Goal: Information Seeking & Learning: Learn about a topic

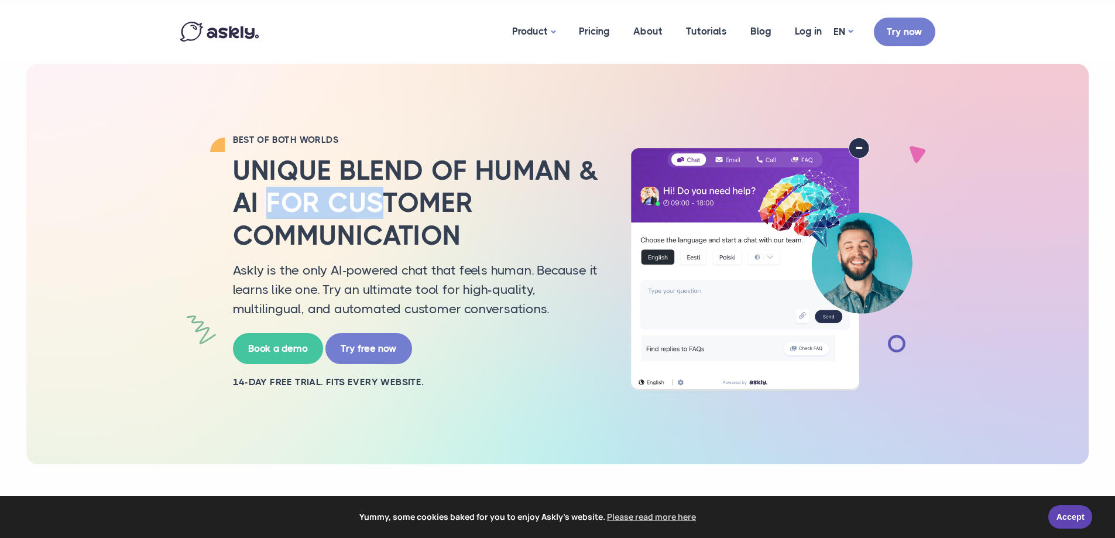
drag, startPoint x: 269, startPoint y: 197, endPoint x: 377, endPoint y: 207, distance: 108.2
click at [377, 207] on h2 "Unique blend of human & AI for customer communication" at bounding box center [417, 203] width 369 height 97
click at [378, 207] on h2 "Unique blend of human & AI for customer communication" at bounding box center [417, 203] width 369 height 97
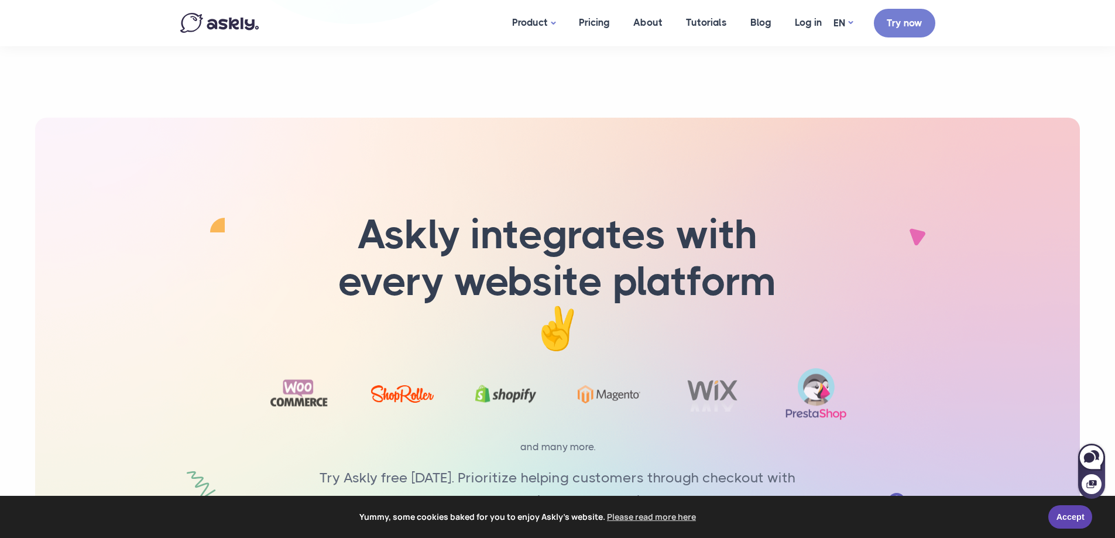
scroll to position [3386, 0]
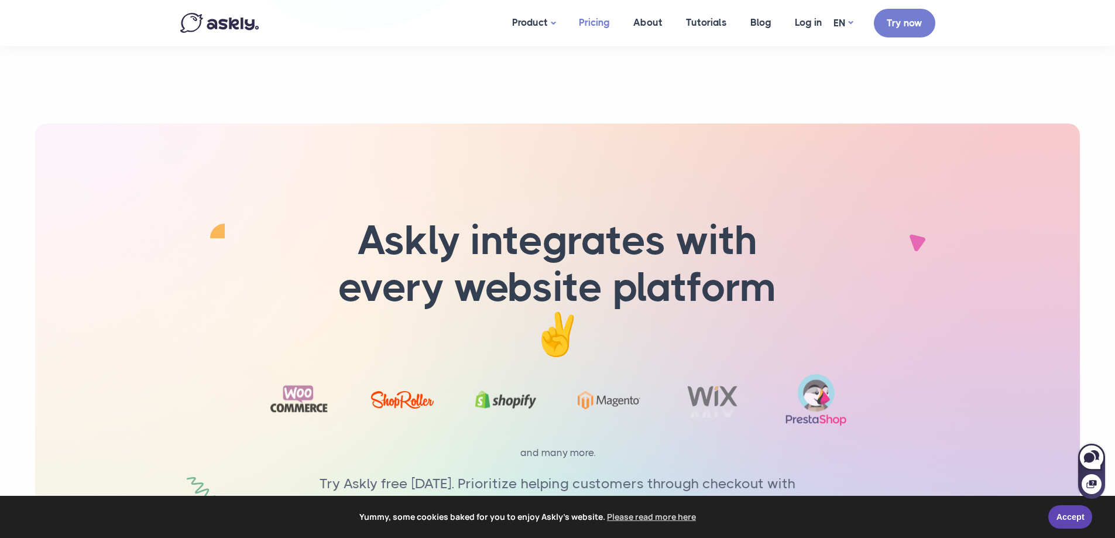
click at [592, 23] on link "Pricing" at bounding box center [594, 22] width 54 height 45
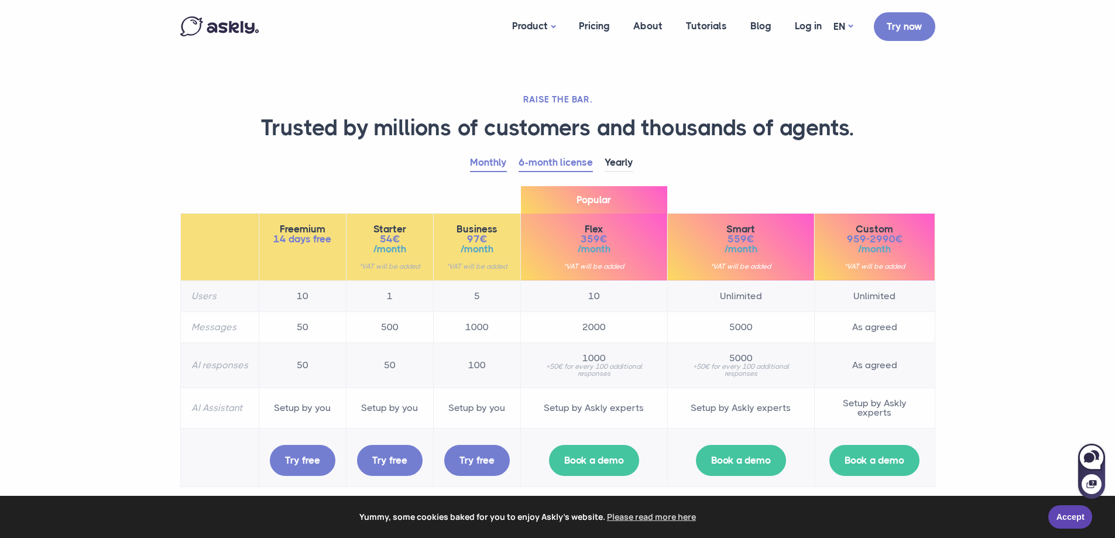
click at [492, 163] on link "Monthly" at bounding box center [488, 163] width 37 height 18
